Goal: Transaction & Acquisition: Purchase product/service

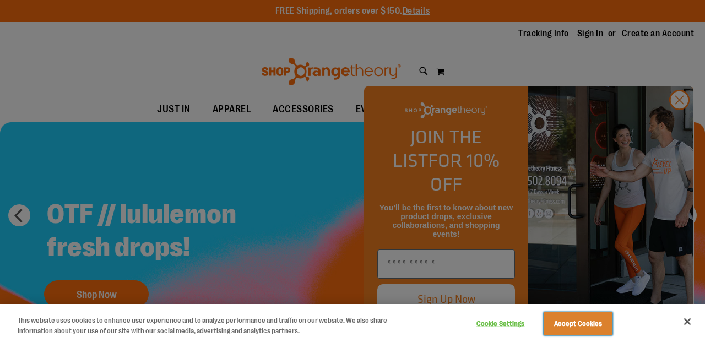
click at [592, 321] on button "Accept Cookies" at bounding box center [577, 323] width 69 height 23
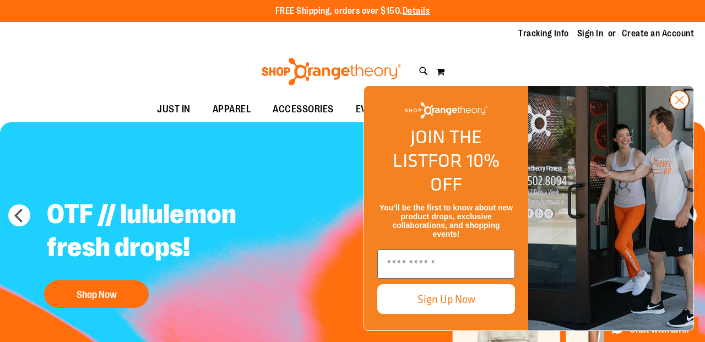
click at [678, 104] on icon "Close dialog" at bounding box center [679, 100] width 8 height 8
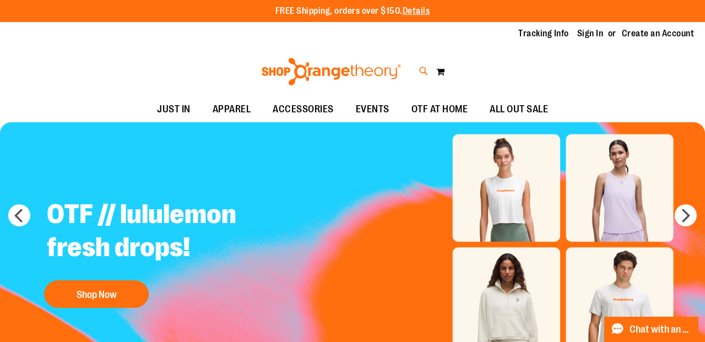
click at [422, 66] on icon at bounding box center [423, 71] width 9 height 13
type input "**********"
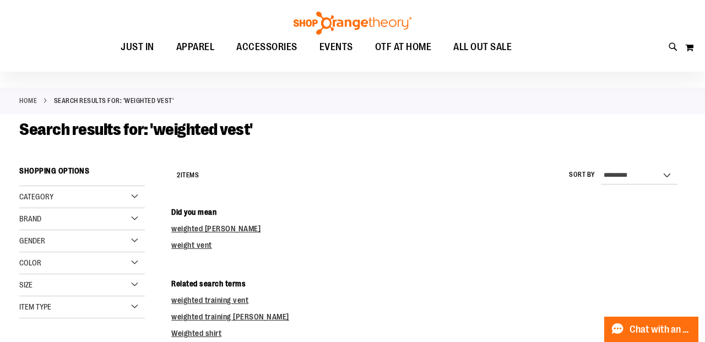
scroll to position [78, 0]
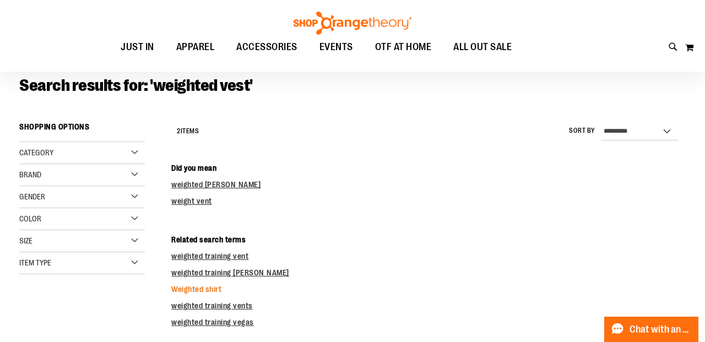
click at [198, 290] on link "Weighted shirt" at bounding box center [196, 289] width 50 height 9
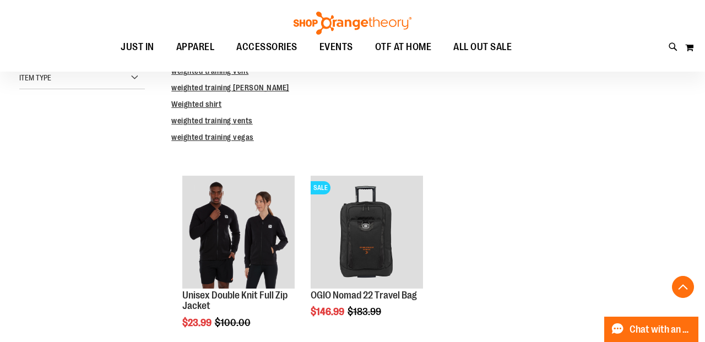
scroll to position [271, 0]
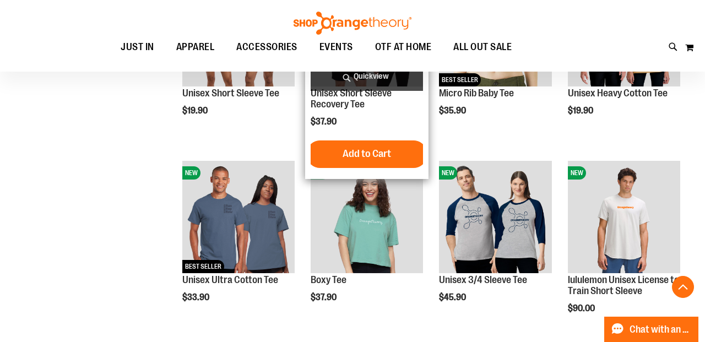
scroll to position [3356, 0]
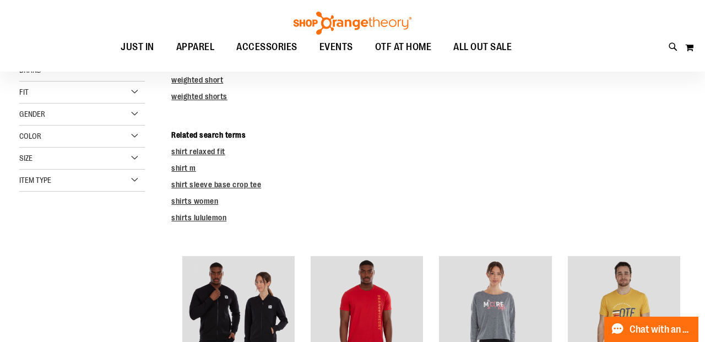
scroll to position [69, 0]
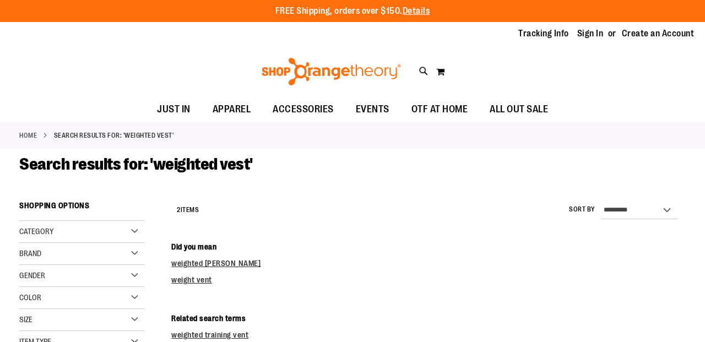
scroll to position [272, 0]
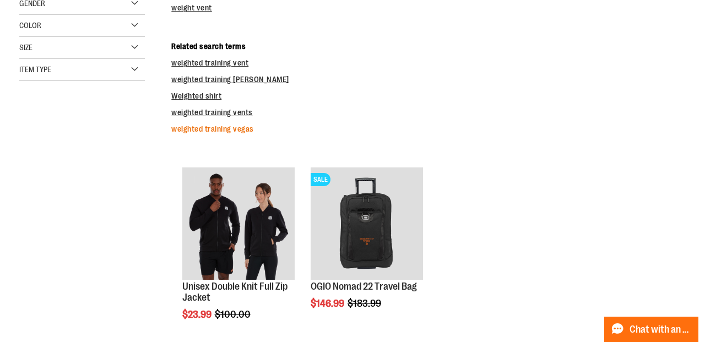
click at [189, 127] on link "weighted training vegas" at bounding box center [212, 128] width 83 height 9
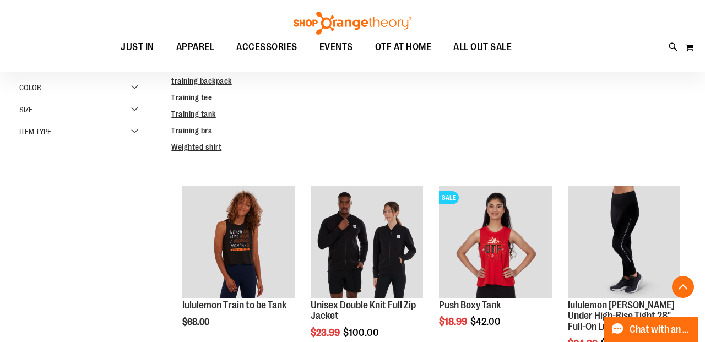
scroll to position [267, 0]
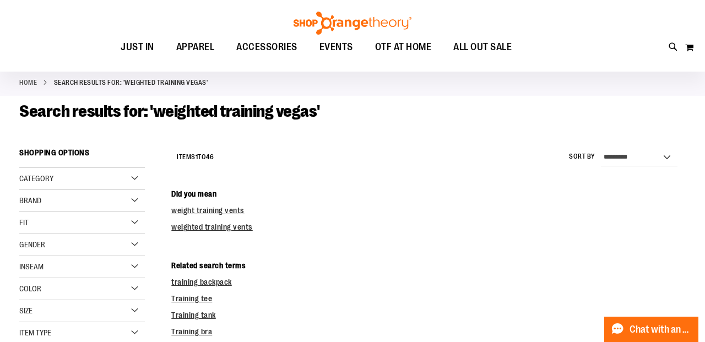
scroll to position [58, 0]
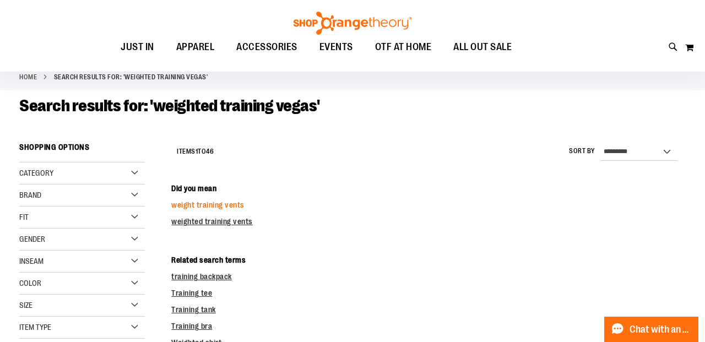
click at [189, 205] on link "weight training vents" at bounding box center [207, 204] width 73 height 9
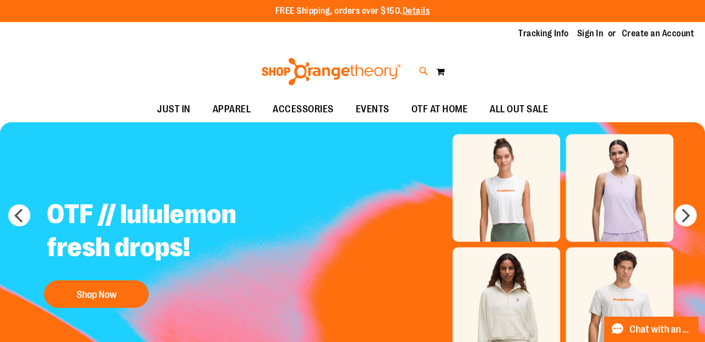
click at [421, 69] on icon at bounding box center [423, 71] width 9 height 13
type input "******"
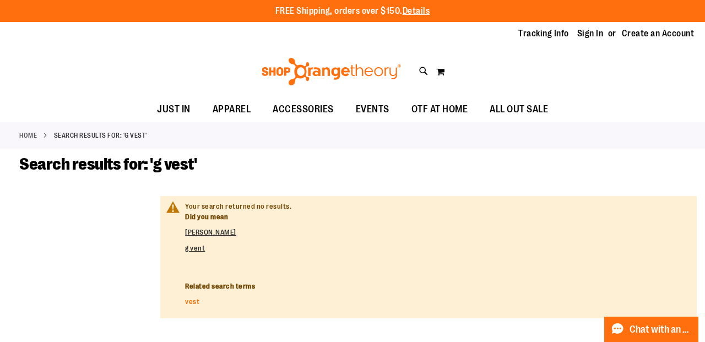
click at [191, 302] on link "vest" at bounding box center [192, 301] width 14 height 8
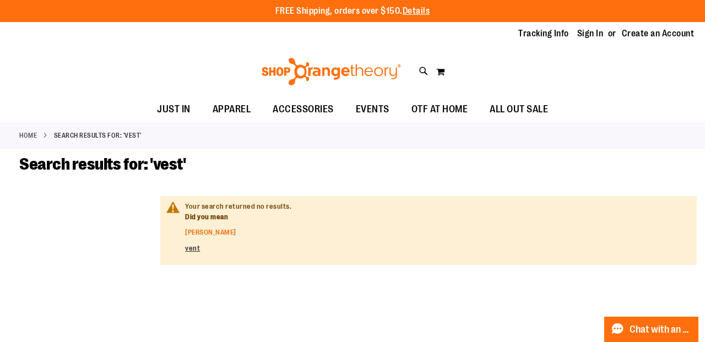
click at [193, 232] on link "vega" at bounding box center [210, 232] width 51 height 8
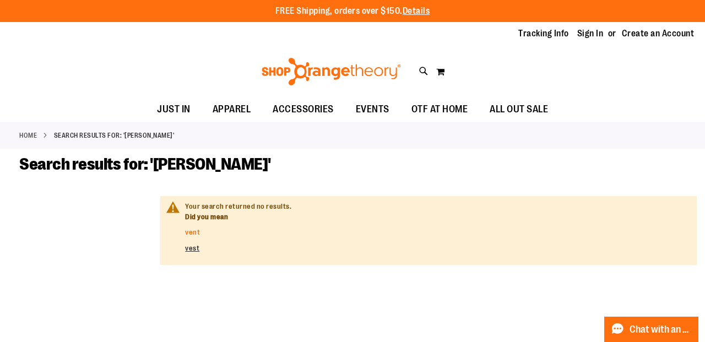
click at [194, 232] on link "vent" at bounding box center [192, 232] width 15 height 8
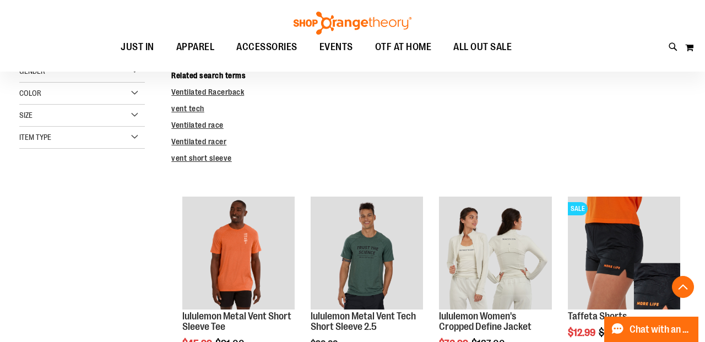
scroll to position [241, 0]
